Goal: Information Seeking & Learning: Find contact information

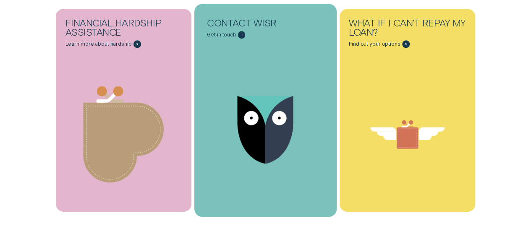
scroll to position [2226, 0]
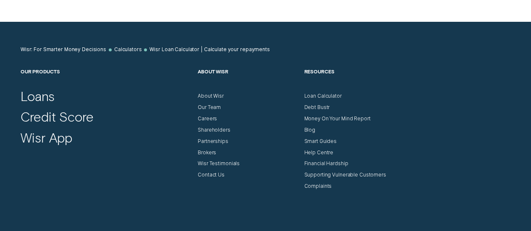
scroll to position [3066, 0]
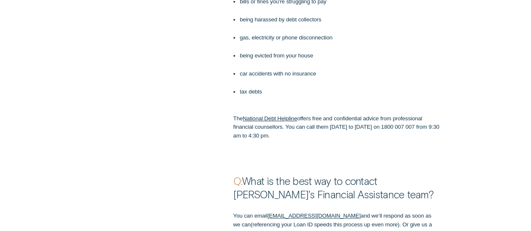
scroll to position [1932, 0]
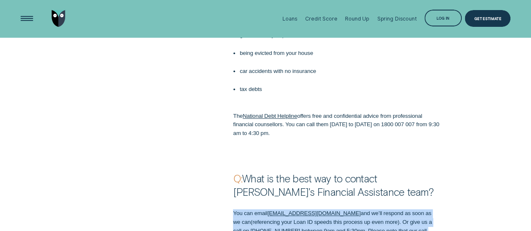
scroll to position [1848, 0]
